Goal: Information Seeking & Learning: Find specific fact

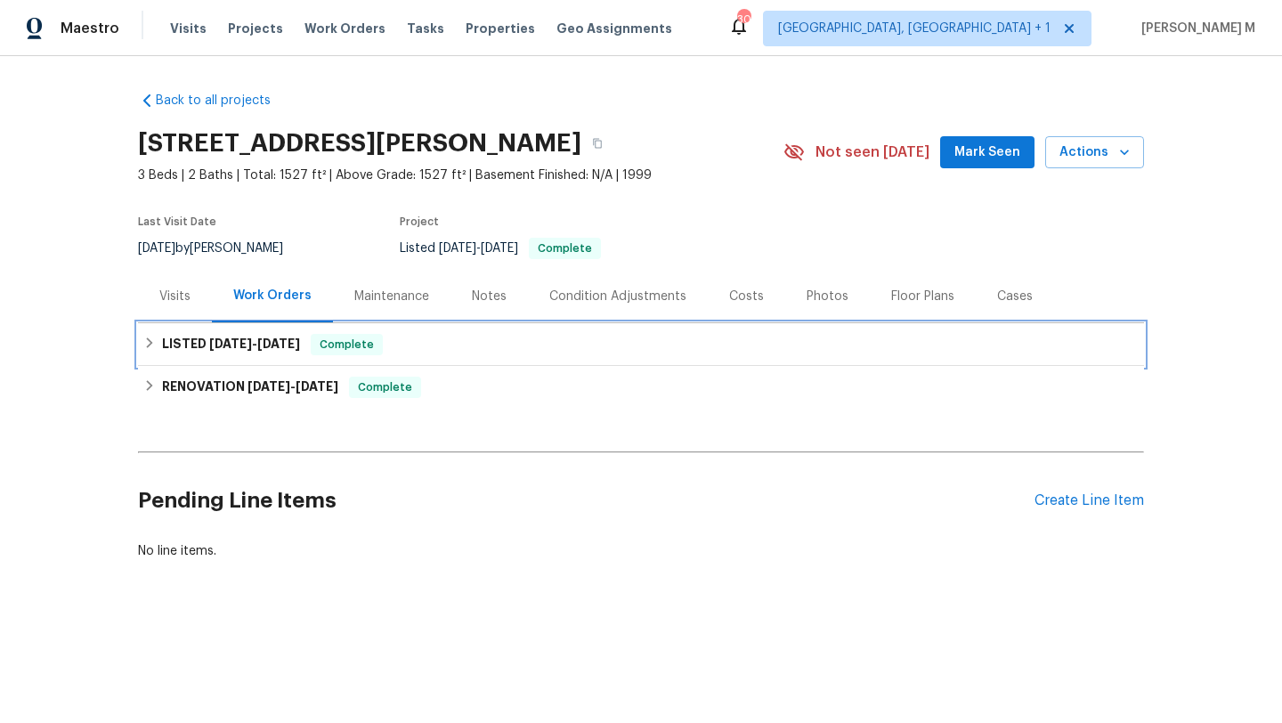
click at [263, 360] on div "LISTED 5/1/25 - 5/2/25 Complete" at bounding box center [641, 344] width 1006 height 43
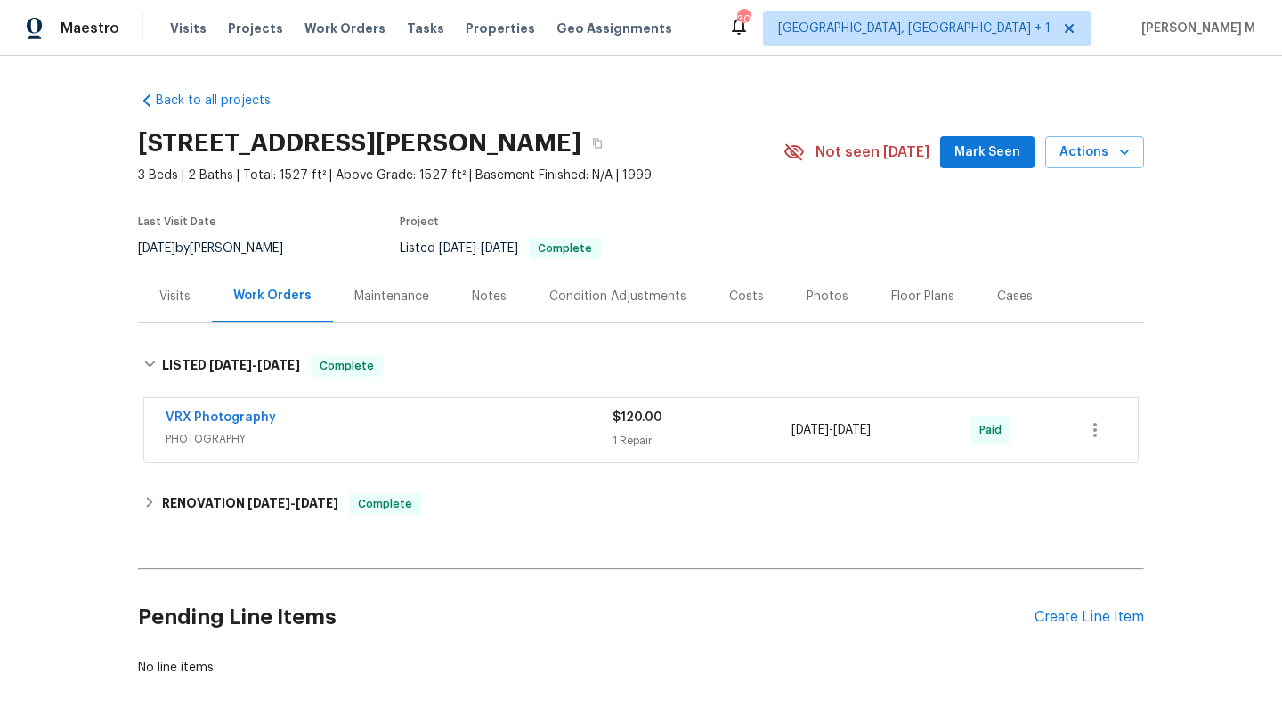
click at [159, 293] on div "Visits" at bounding box center [174, 296] width 31 height 18
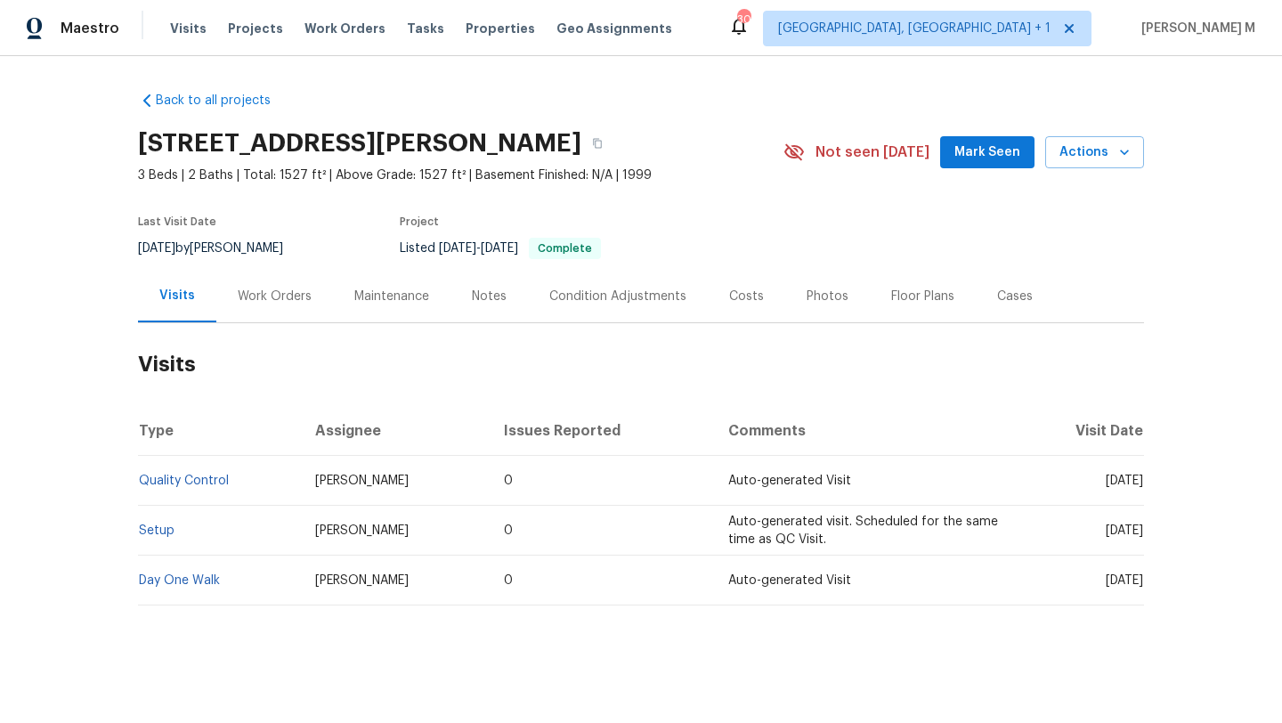
scroll to position [17, 0]
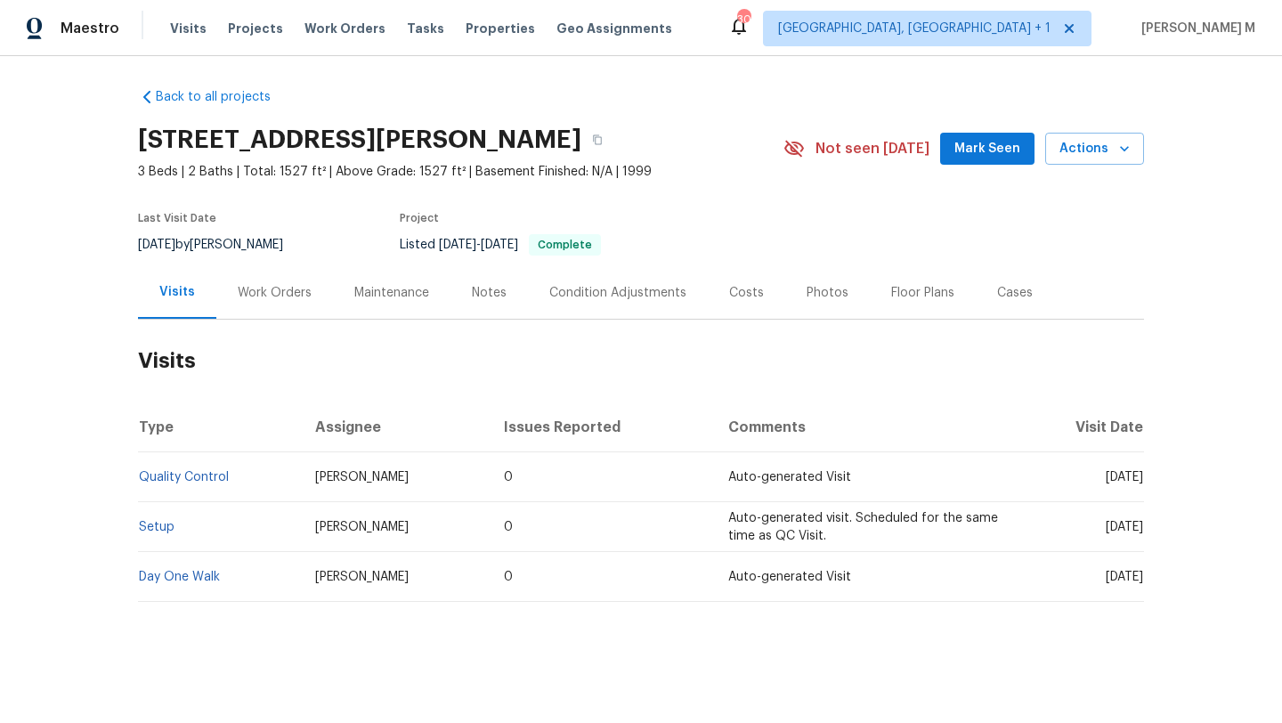
click at [277, 284] on div "Work Orders" at bounding box center [275, 293] width 74 height 18
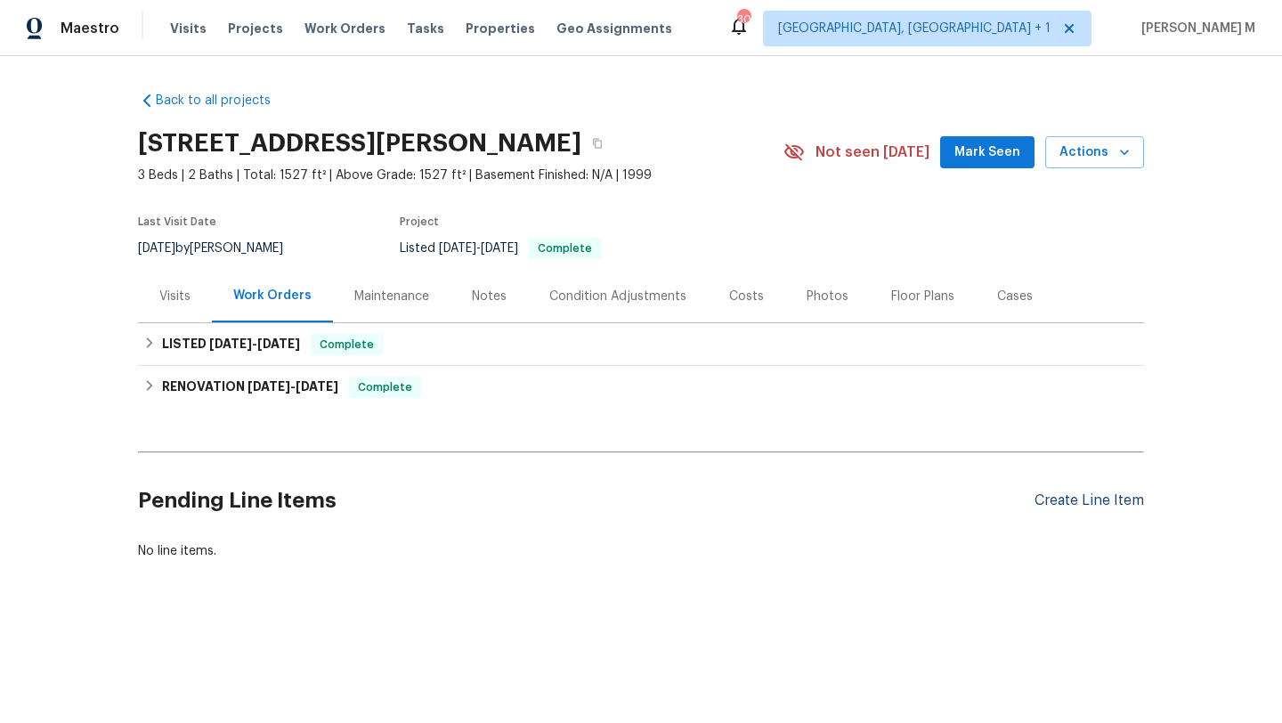
click at [1056, 499] on div "Create Line Item" at bounding box center [1088, 500] width 109 height 17
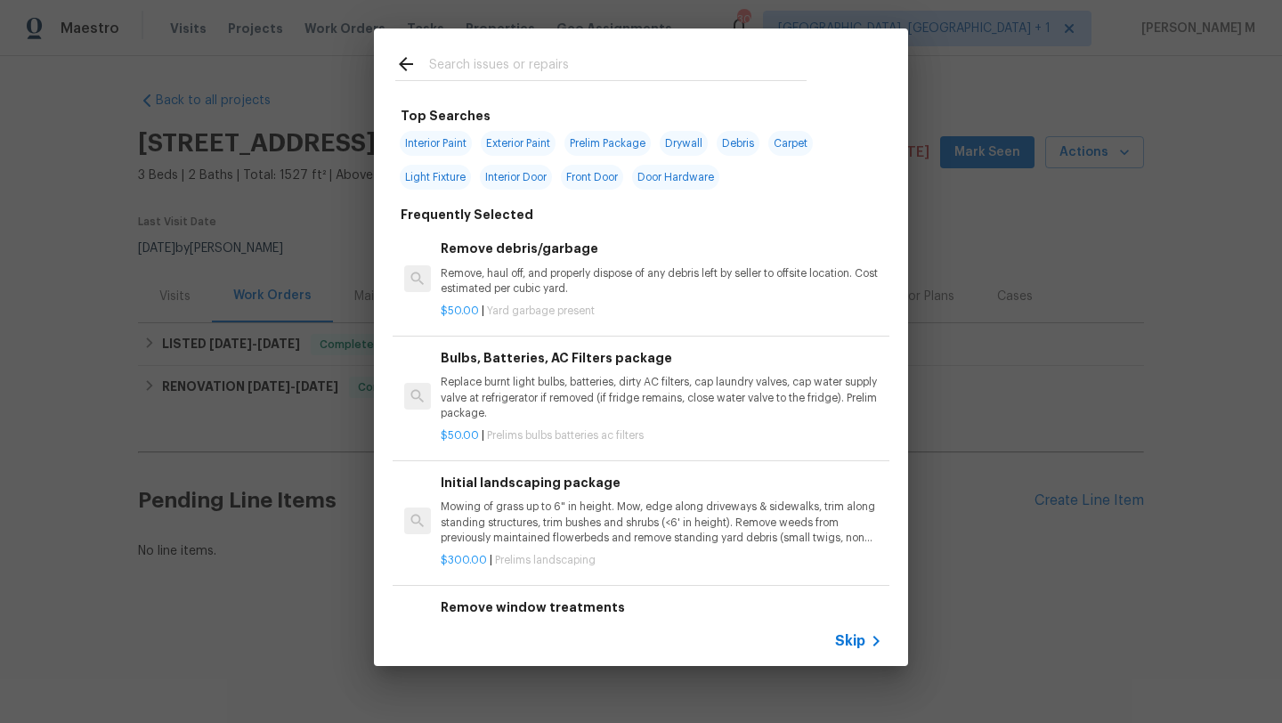
click at [836, 634] on span "Skip" at bounding box center [850, 641] width 30 height 18
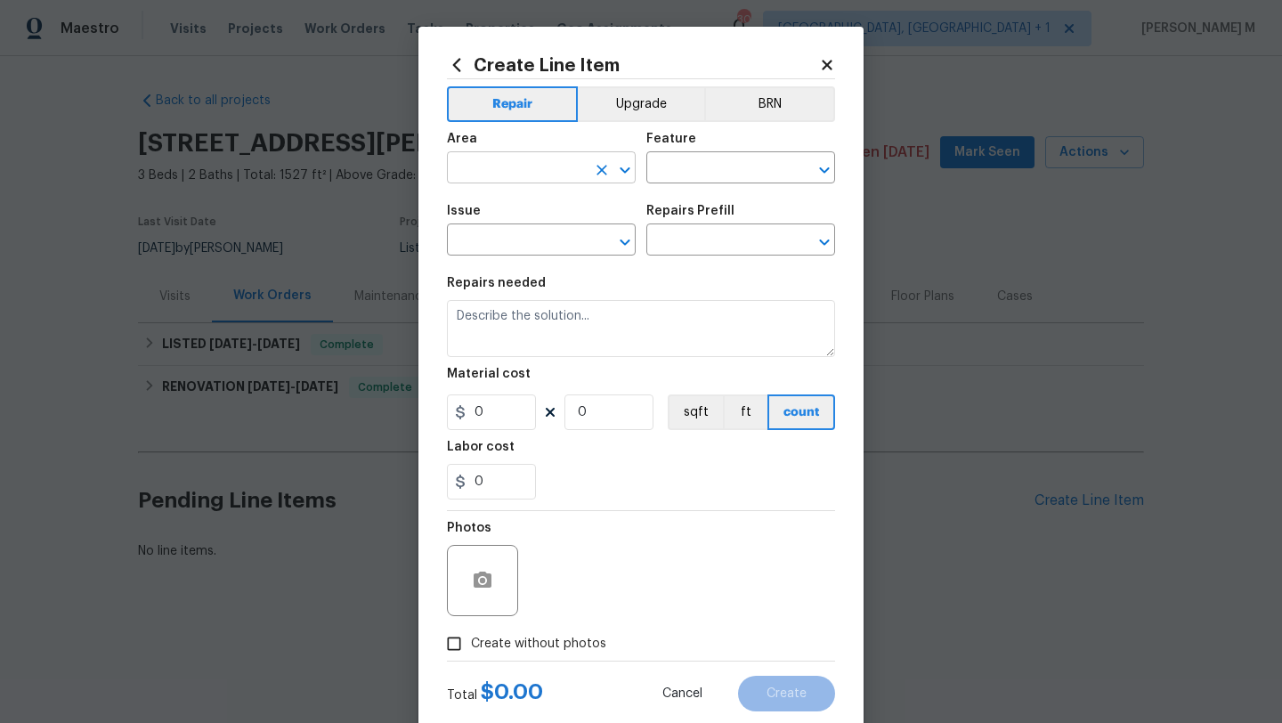
click at [528, 168] on input "text" at bounding box center [516, 170] width 139 height 28
click at [536, 230] on li "Exterior Overall" at bounding box center [535, 238] width 189 height 29
type input "Exterior Overall"
click at [718, 171] on input "text" at bounding box center [715, 170] width 139 height 28
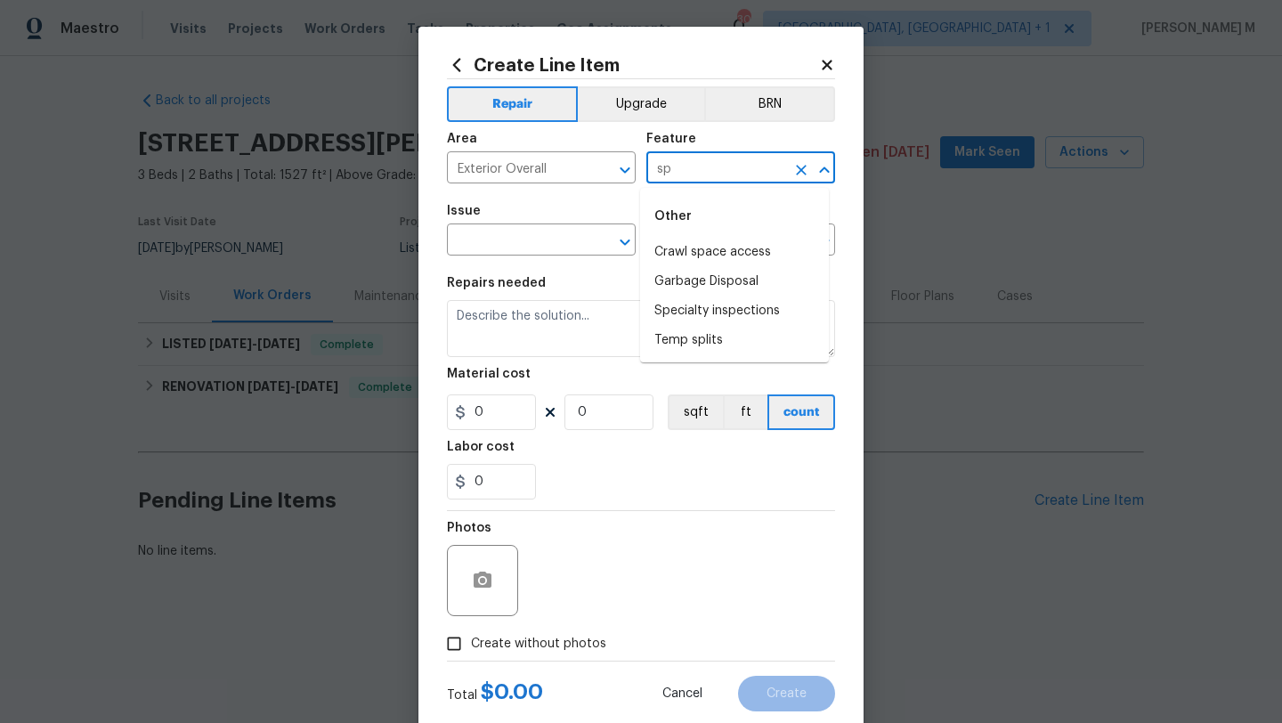
type input "s"
type input "ex"
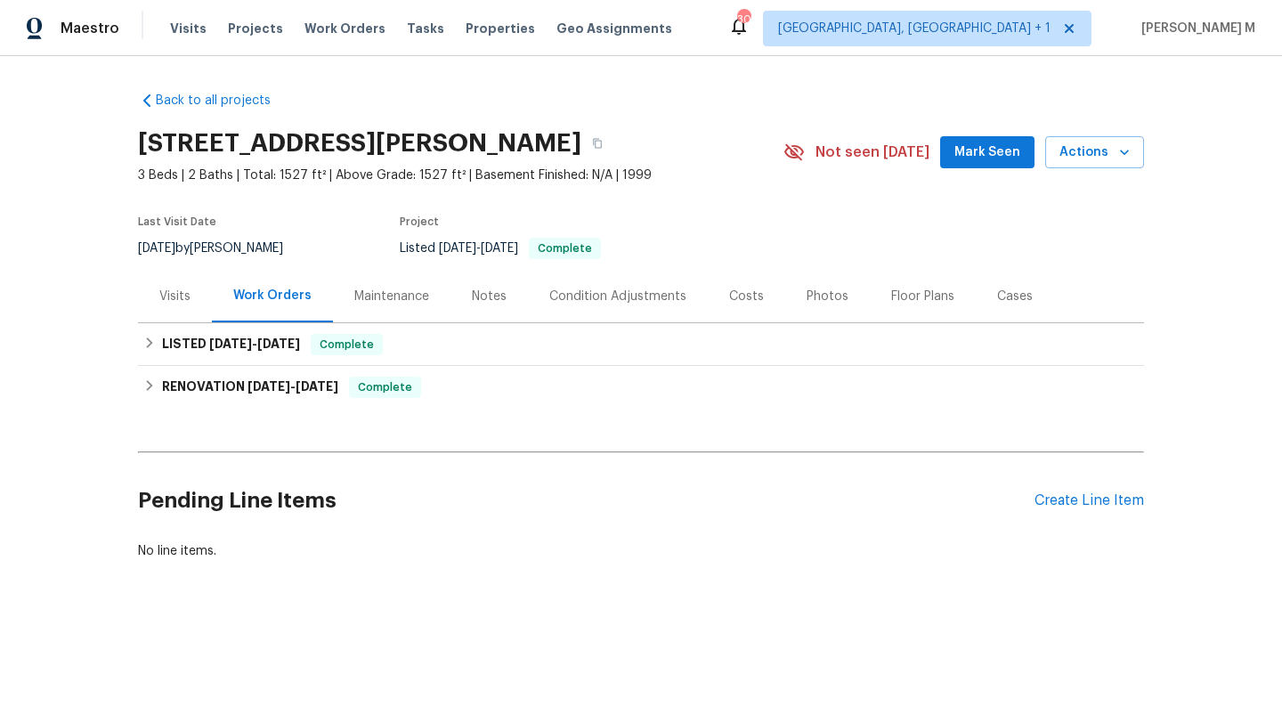
click at [173, 308] on div "Visits" at bounding box center [175, 296] width 74 height 53
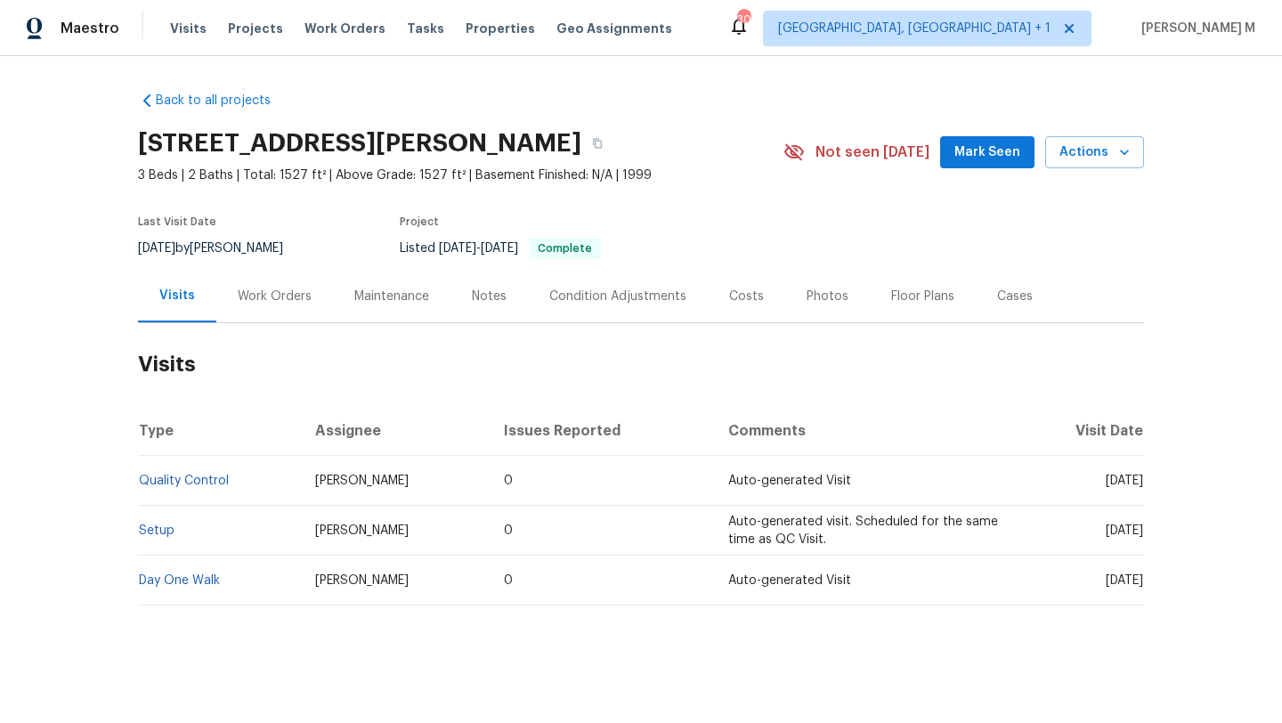
click at [255, 302] on div "Work Orders" at bounding box center [275, 296] width 74 height 18
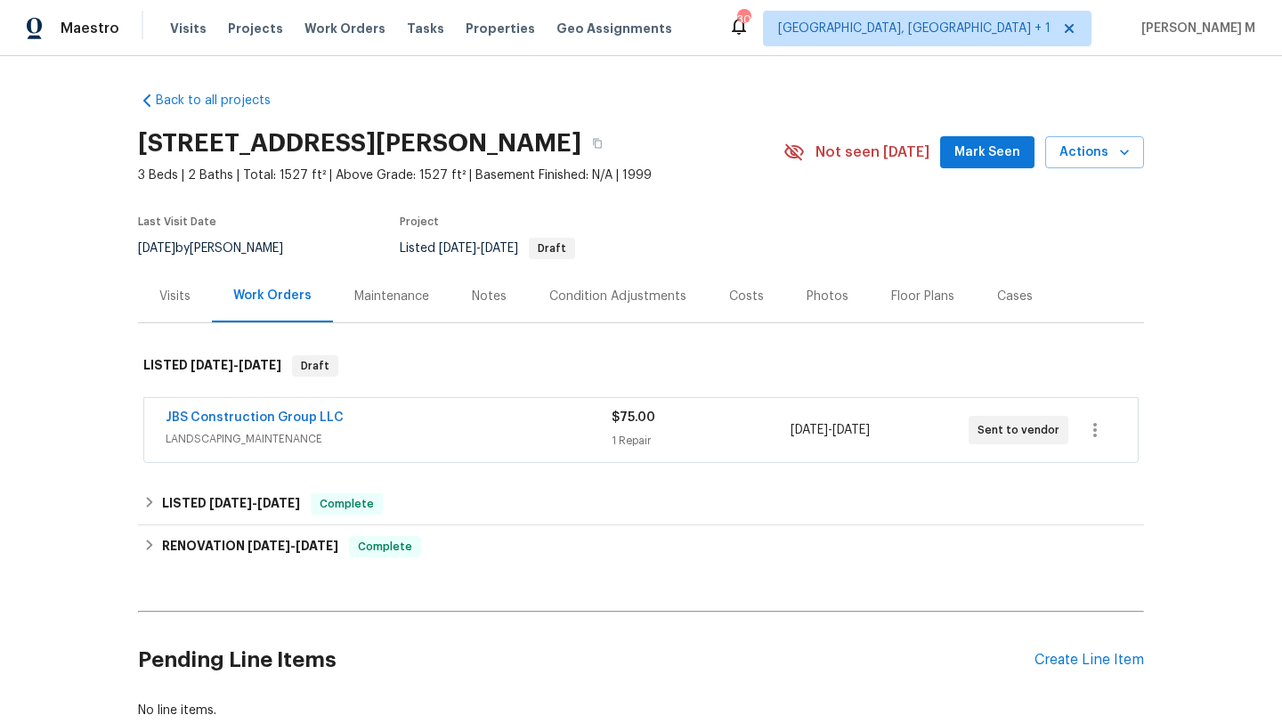
click at [571, 416] on div "JBS Construction Group LLC" at bounding box center [389, 419] width 446 height 21
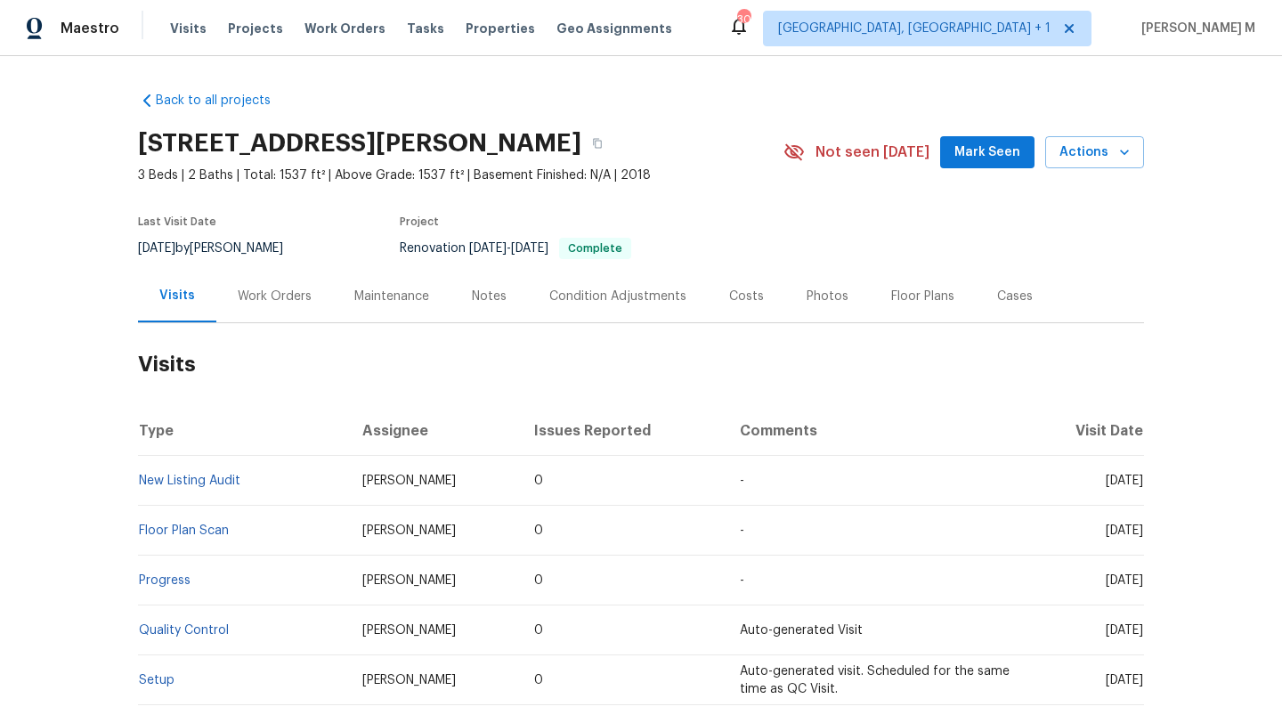
drag, startPoint x: 1072, startPoint y: 476, endPoint x: 1104, endPoint y: 477, distance: 32.1
click at [1105, 477] on span "[DATE]" at bounding box center [1123, 480] width 37 height 12
copy span "[DATE]"
click at [266, 305] on div "Work Orders" at bounding box center [274, 296] width 117 height 53
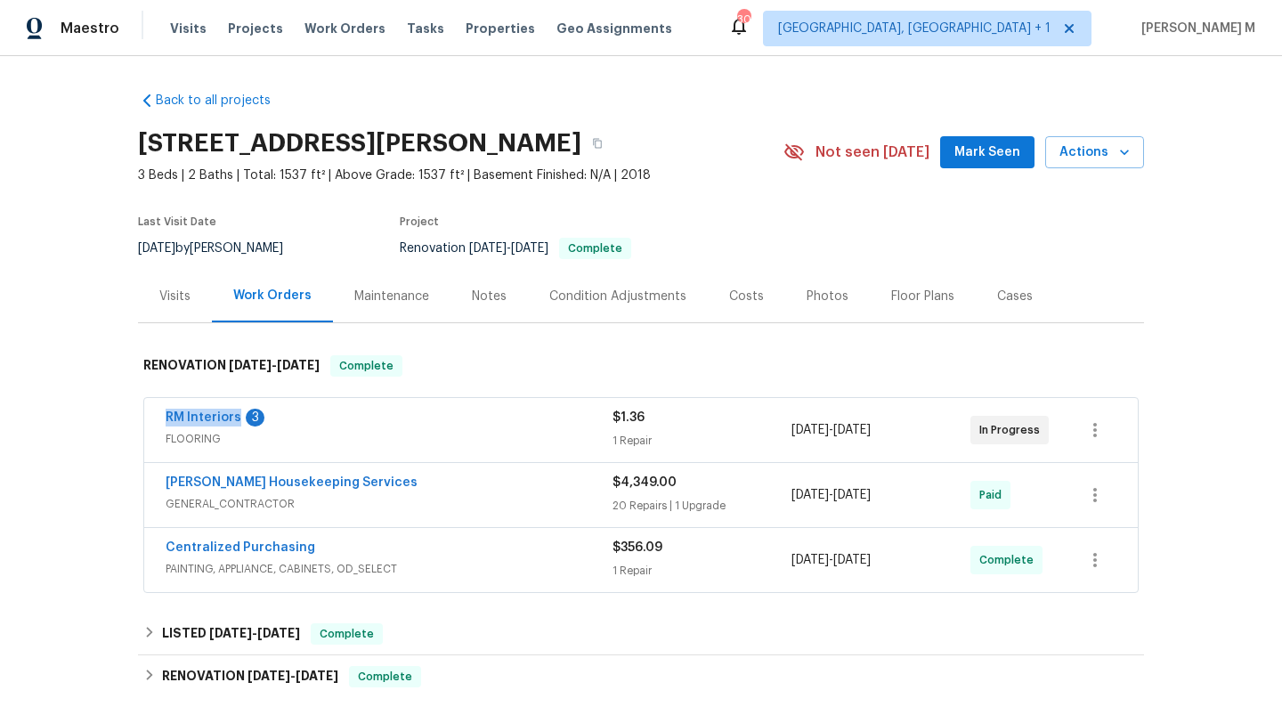
copy link "RM Interiors"
drag, startPoint x: 148, startPoint y: 421, endPoint x: 228, endPoint y: 425, distance: 80.2
click at [228, 425] on div "RM Interiors 3 FLOORING $1.36 1 Repair [DATE] - [DATE] In Progress" at bounding box center [640, 430] width 993 height 64
click at [292, 437] on span "FLOORING" at bounding box center [389, 439] width 447 height 18
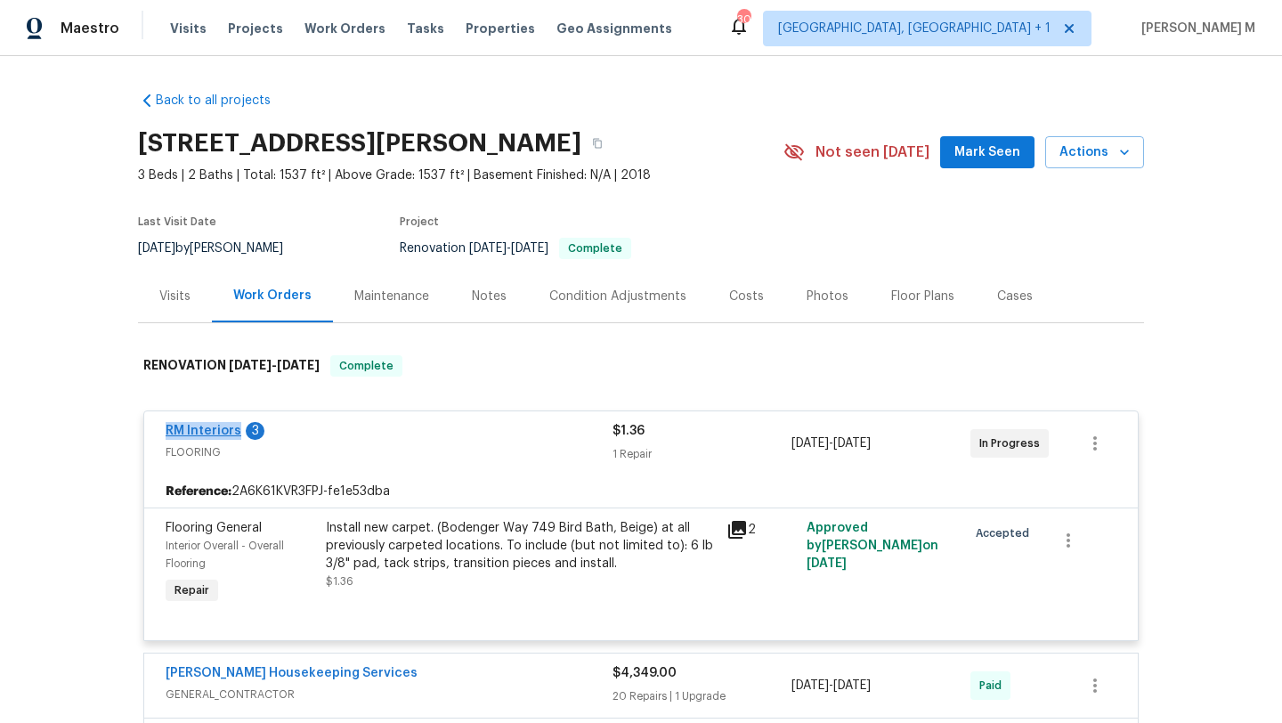
copy link "RM Interiors"
drag, startPoint x: 144, startPoint y: 433, endPoint x: 230, endPoint y: 432, distance: 85.5
click at [231, 432] on div "RM Interiors 3 FLOORING $1.36 1 Repair [DATE] - [DATE] In Progress" at bounding box center [640, 443] width 993 height 64
drag, startPoint x: 162, startPoint y: 452, endPoint x: 243, endPoint y: 452, distance: 81.0
click at [243, 452] on span "FLOORING" at bounding box center [389, 452] width 447 height 18
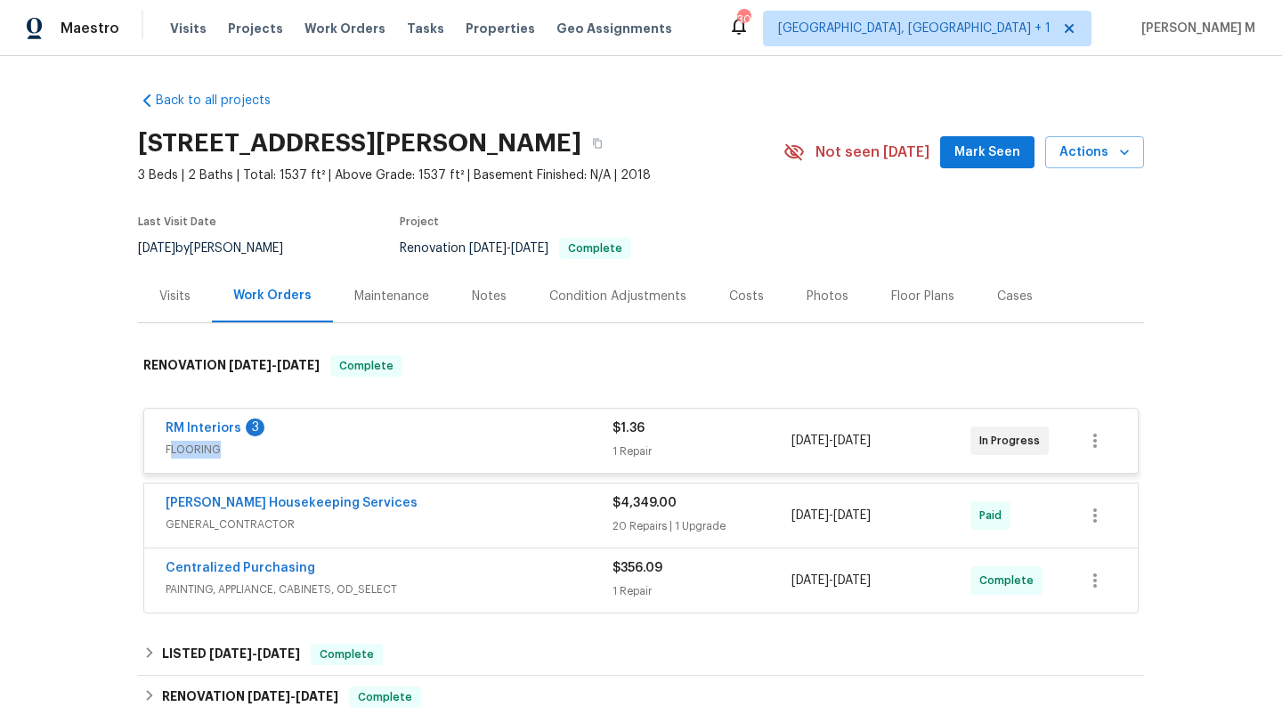
copy span "LOORING"
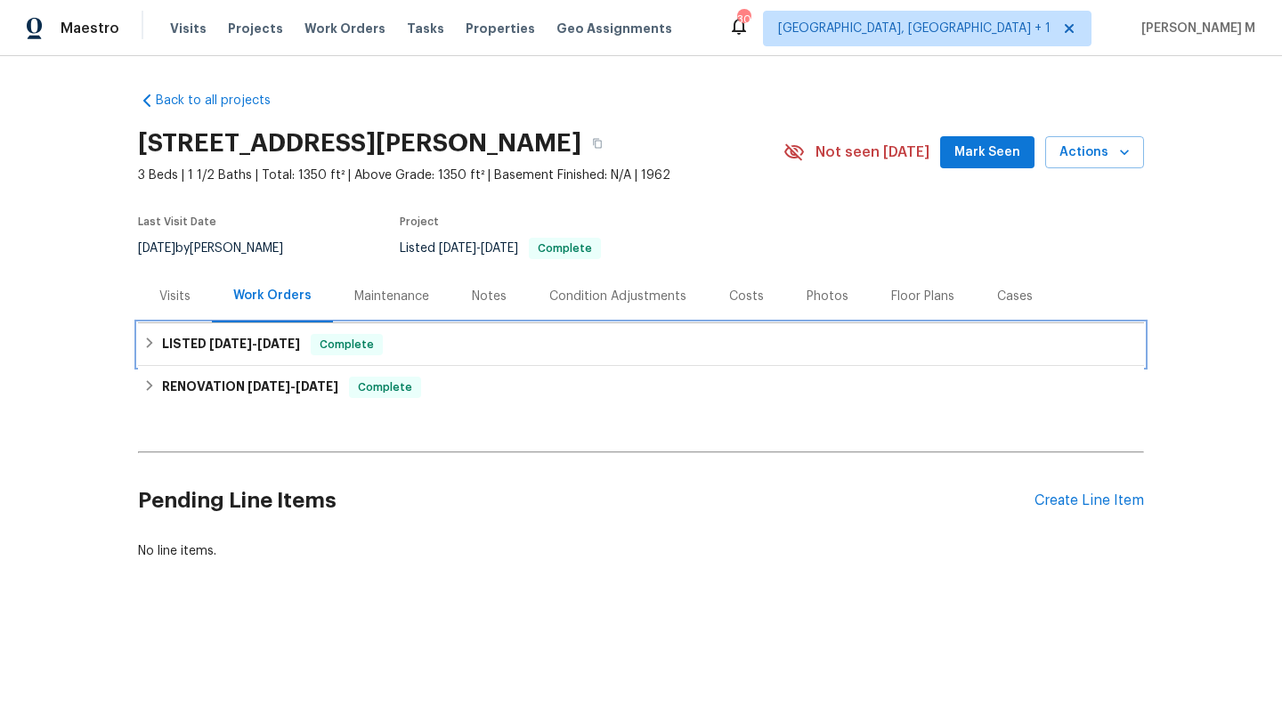
click at [161, 326] on div "LISTED [DATE] - [DATE] Complete" at bounding box center [641, 344] width 1006 height 43
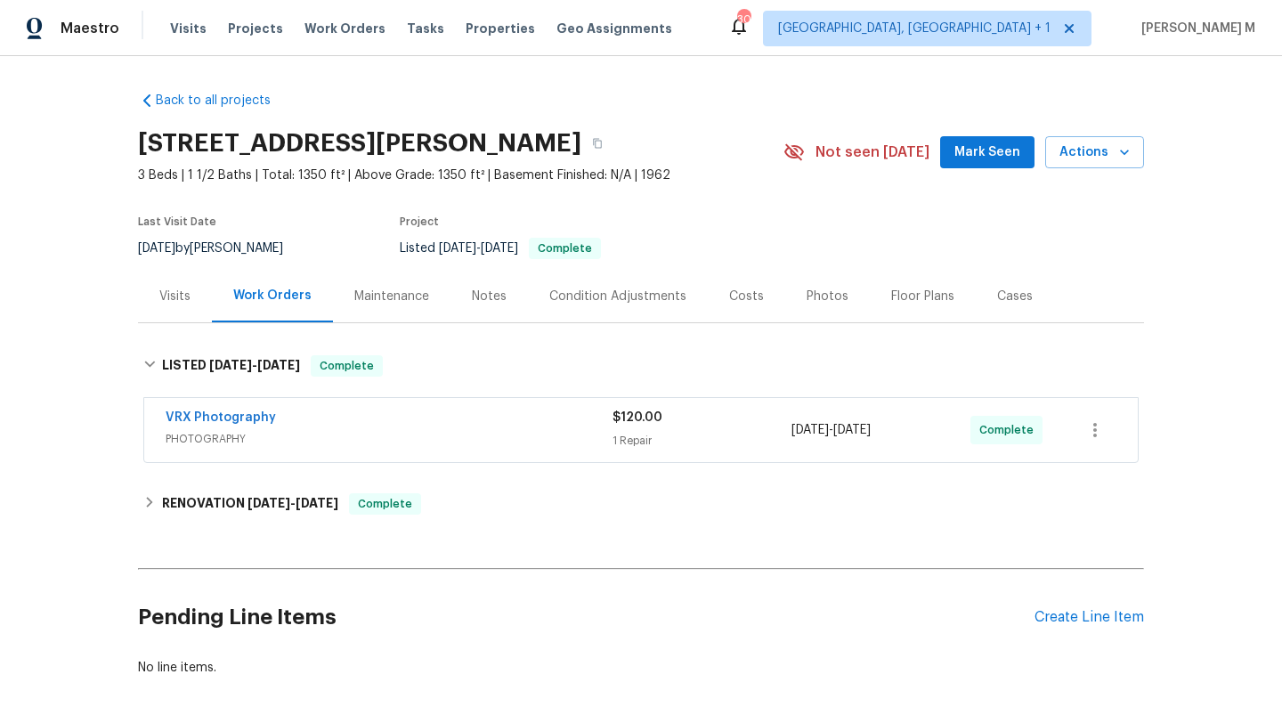
click at [191, 299] on div "Visits" at bounding box center [175, 296] width 74 height 53
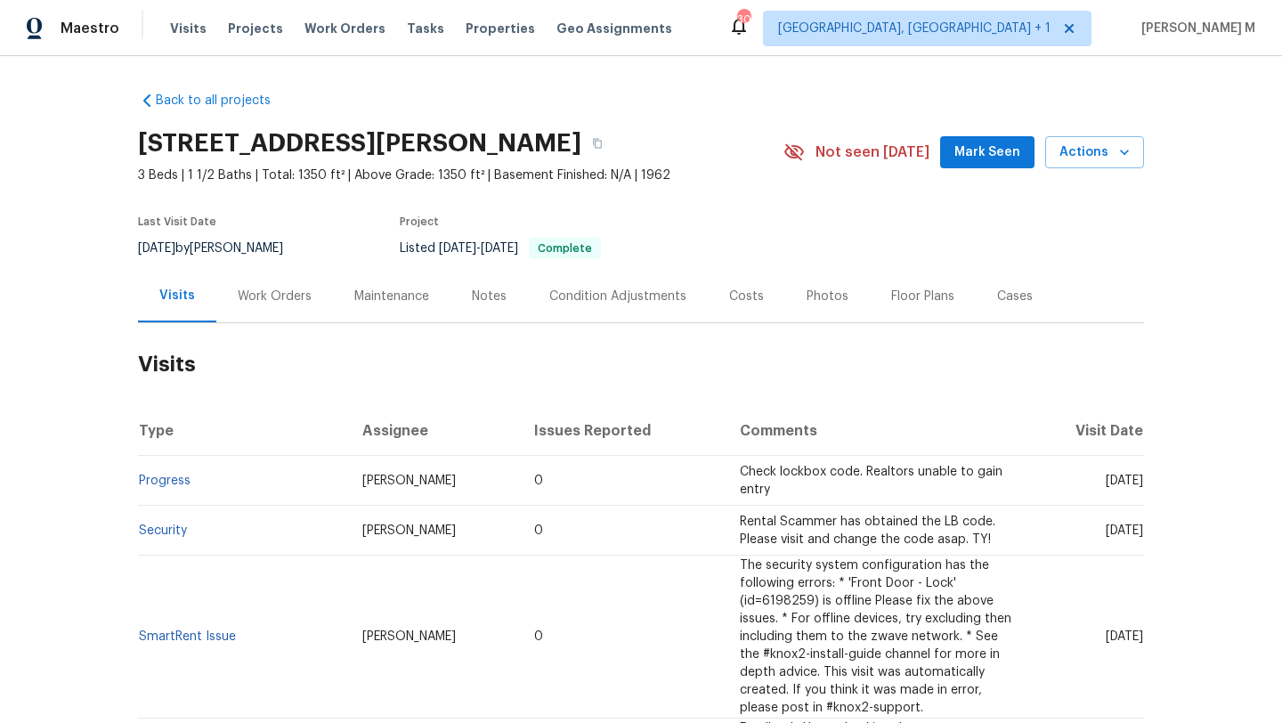
drag, startPoint x: 1064, startPoint y: 482, endPoint x: 1108, endPoint y: 482, distance: 44.5
click at [1108, 482] on span "[DATE]" at bounding box center [1123, 480] width 37 height 12
copy span "[DATE]"
click at [229, 317] on div "Work Orders" at bounding box center [274, 296] width 117 height 53
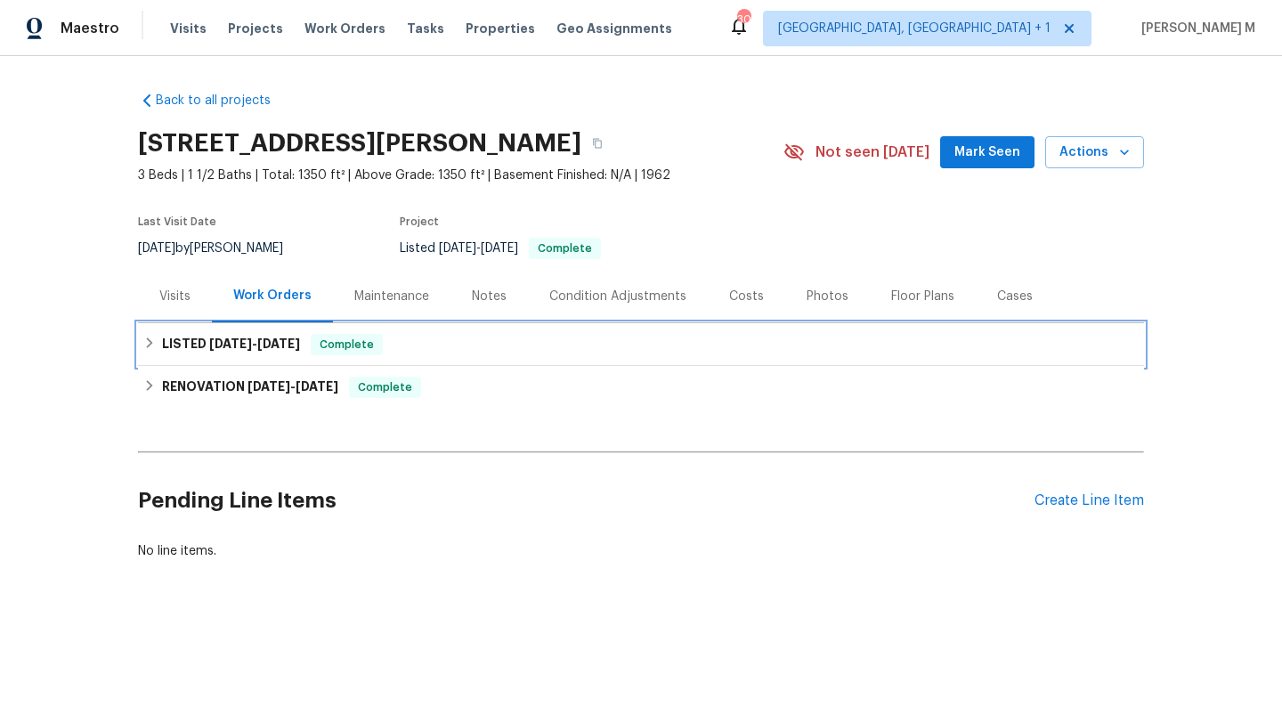
click at [233, 350] on h6 "LISTED [DATE] - [DATE]" at bounding box center [231, 344] width 138 height 21
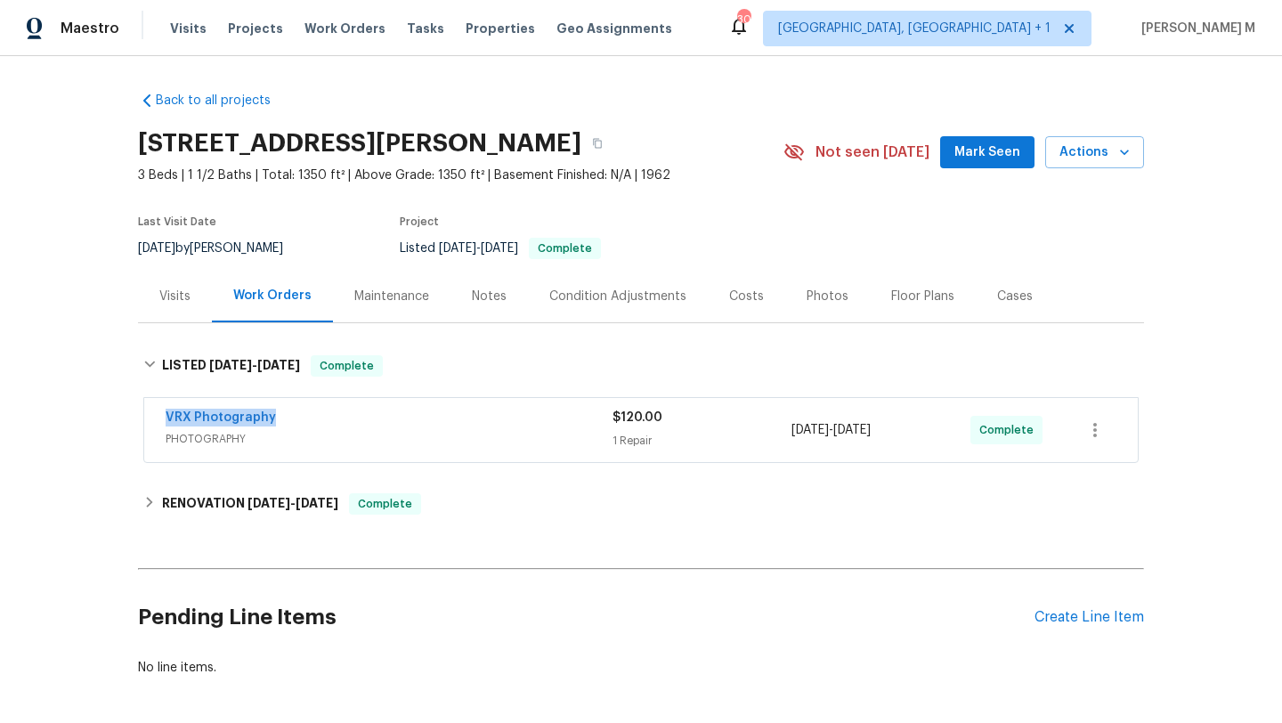
drag, startPoint x: 156, startPoint y: 419, endPoint x: 307, endPoint y: 419, distance: 151.3
click at [307, 419] on div "VRX Photography PHOTOGRAPHY $120.00 1 Repair [DATE] - [DATE] Complete" at bounding box center [640, 430] width 993 height 64
copy link "VRX Photography"
